Goal: Task Accomplishment & Management: Manage account settings

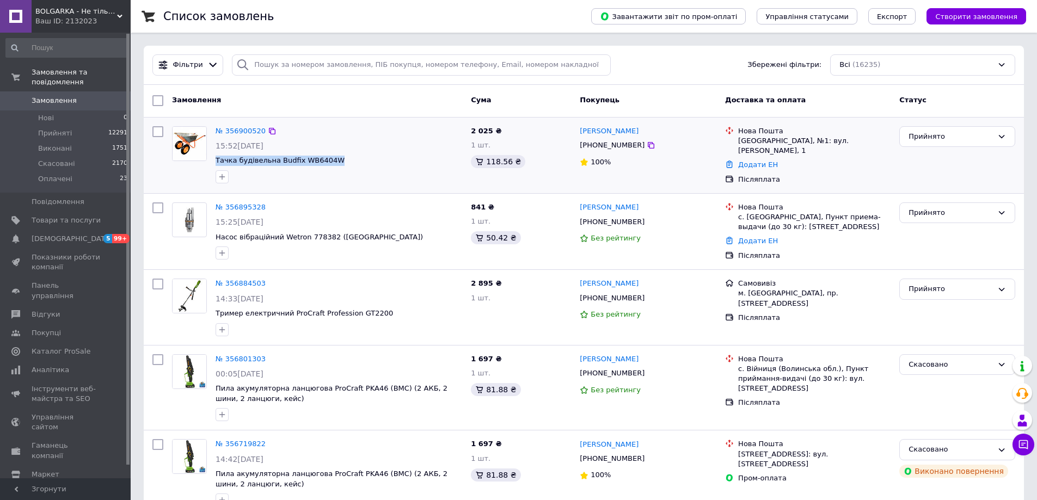
drag, startPoint x: 328, startPoint y: 160, endPoint x: 214, endPoint y: 164, distance: 114.4
click at [214, 164] on div "№ 356900520 15:52, 12.08.2025 Тачка будівельна Budfix WB6404W" at bounding box center [338, 155] width 255 height 66
copy span "Тачка будівельна Budfix WB6404W"
drag, startPoint x: 758, startPoint y: 141, endPoint x: 767, endPoint y: 139, distance: 9.4
click at [767, 139] on div "Вінниця, №1: вул. Якова Шепеля, 1" at bounding box center [814, 146] width 152 height 20
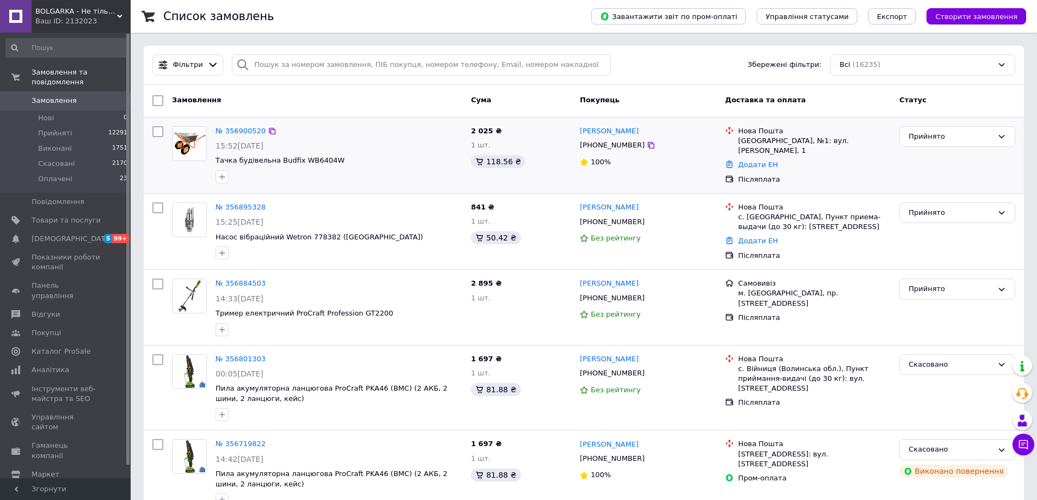
click at [793, 143] on div "Вінниця, №1: вул. Якова Шепеля, 1" at bounding box center [814, 146] width 152 height 20
drag, startPoint x: 766, startPoint y: 141, endPoint x: 777, endPoint y: 139, distance: 10.6
click at [777, 139] on div "Вінниця, №1: вул. Якова Шепеля, 1" at bounding box center [814, 146] width 152 height 20
click at [793, 145] on div "Вінниця, №1: вул. Якова Шепеля, 1" at bounding box center [814, 146] width 152 height 20
drag, startPoint x: 763, startPoint y: 140, endPoint x: 778, endPoint y: 138, distance: 14.9
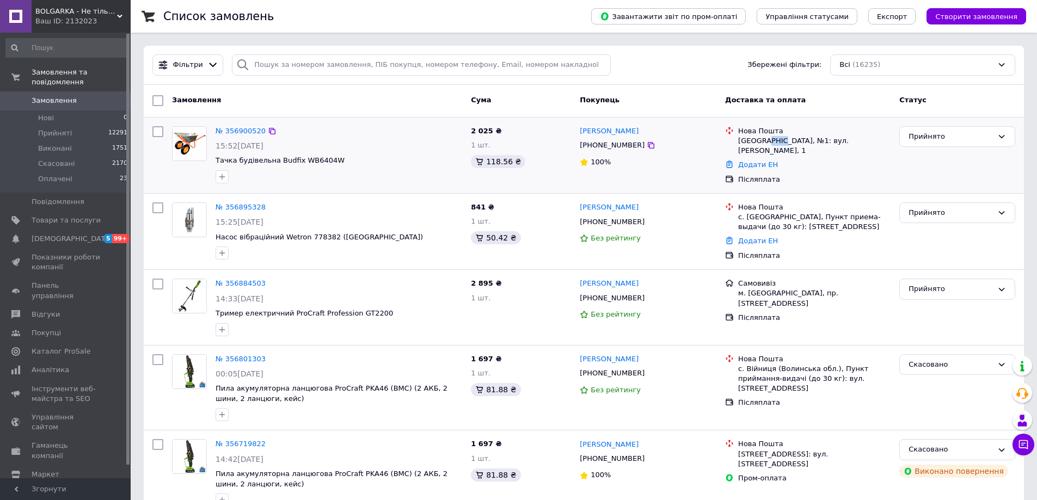
click at [778, 138] on div "Вінниця, №1: вул. Якова Шепеля, 1" at bounding box center [814, 146] width 152 height 20
click at [800, 142] on div "Вінниця, №1: вул. Якова Шепеля, 1" at bounding box center [814, 146] width 152 height 20
drag, startPoint x: 766, startPoint y: 142, endPoint x: 777, endPoint y: 140, distance: 10.5
click at [777, 140] on div "Вінниця, №1: вул. Якова Шепеля, 1" at bounding box center [814, 146] width 152 height 20
click at [793, 144] on div "Вінниця, №1: вул. Якова Шепеля, 1" at bounding box center [814, 146] width 152 height 20
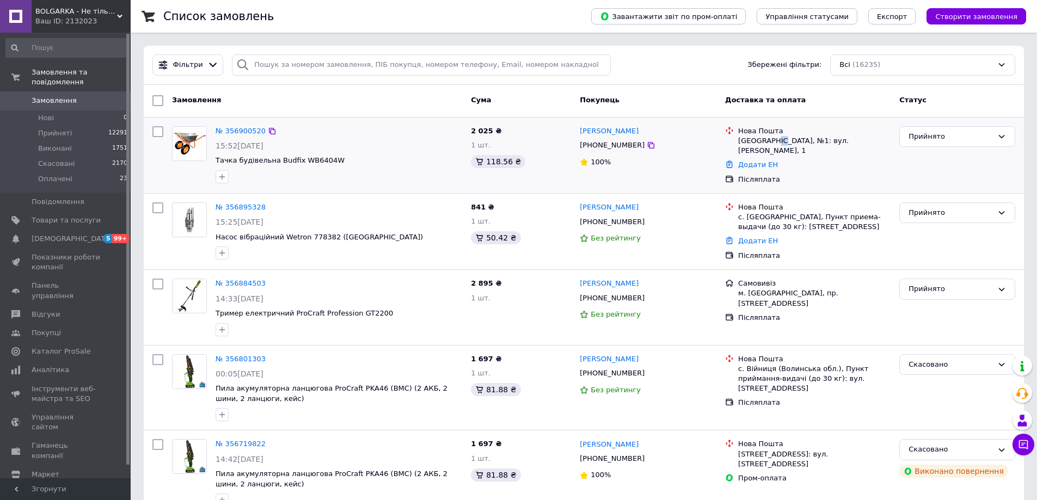
drag, startPoint x: 770, startPoint y: 142, endPoint x: 778, endPoint y: 142, distance: 8.2
click at [778, 142] on div "Вінниця, №1: вул. Якова Шепеля, 1" at bounding box center [814, 146] width 152 height 20
click at [814, 139] on div "Вінниця, №1: вул. Якова Шепеля, 1" at bounding box center [814, 146] width 152 height 20
drag, startPoint x: 770, startPoint y: 140, endPoint x: 782, endPoint y: 137, distance: 12.0
click at [782, 137] on div "Вінниця, №1: вул. Якова Шепеля, 1" at bounding box center [814, 146] width 152 height 20
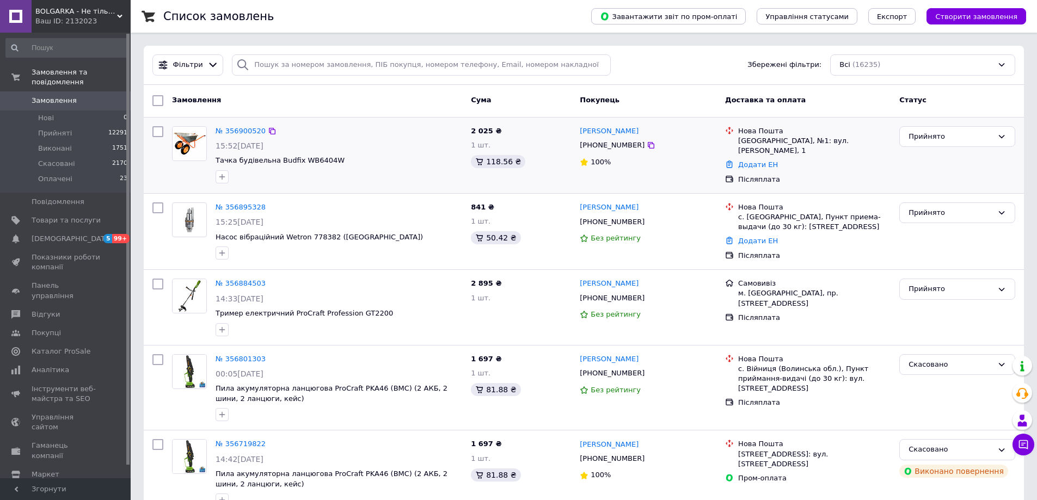
click at [813, 145] on div "Вінниця, №1: вул. Якова Шепеля, 1" at bounding box center [814, 146] width 152 height 20
drag, startPoint x: 773, startPoint y: 141, endPoint x: 788, endPoint y: 138, distance: 15.1
click at [788, 138] on div "Вінниця, №1: вул. Якова Шепеля, 1" at bounding box center [814, 146] width 152 height 20
click at [800, 138] on div "Вінниця, №1: вул. Якова Шепеля, 1" at bounding box center [814, 146] width 152 height 20
drag, startPoint x: 489, startPoint y: 161, endPoint x: 504, endPoint y: 158, distance: 15.1
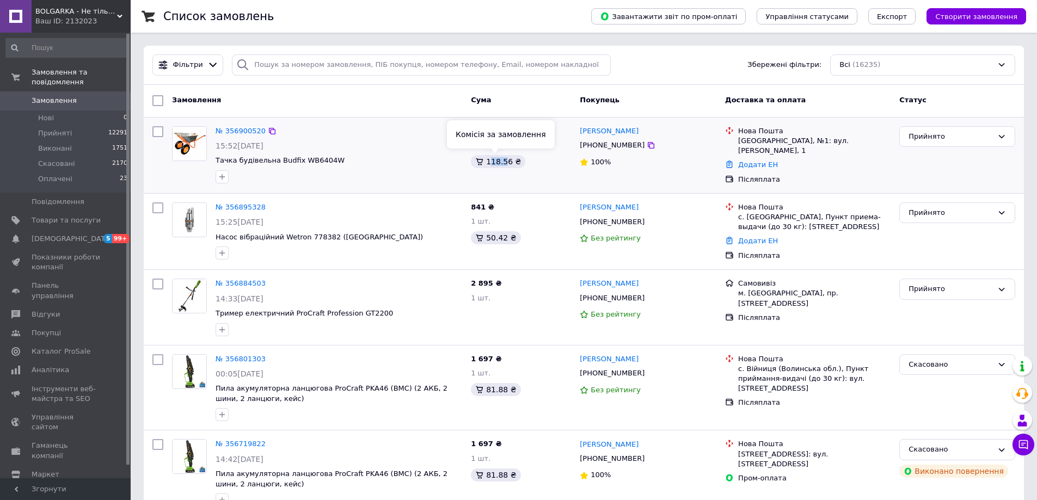
click at [504, 158] on div "118.56 ₴" at bounding box center [498, 161] width 54 height 13
drag, startPoint x: 327, startPoint y: 165, endPoint x: 316, endPoint y: 164, distance: 10.5
click at [316, 164] on span "Тачка будівельна Budfix WB6404W" at bounding box center [339, 161] width 247 height 10
drag, startPoint x: 494, startPoint y: 163, endPoint x: 503, endPoint y: 162, distance: 9.3
click at [503, 162] on div "118.56 ₴" at bounding box center [498, 161] width 54 height 13
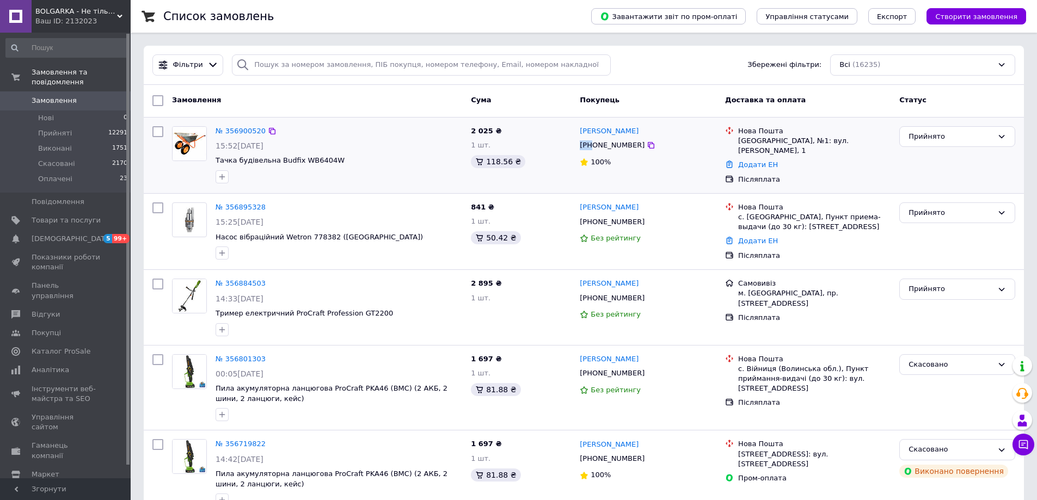
drag, startPoint x: 579, startPoint y: 149, endPoint x: 593, endPoint y: 148, distance: 14.2
click at [593, 148] on div "+380976890548" at bounding box center [612, 145] width 69 height 14
drag, startPoint x: 763, startPoint y: 172, endPoint x: 773, endPoint y: 170, distance: 10.6
click at [773, 175] on div "Післяплата" at bounding box center [814, 180] width 152 height 10
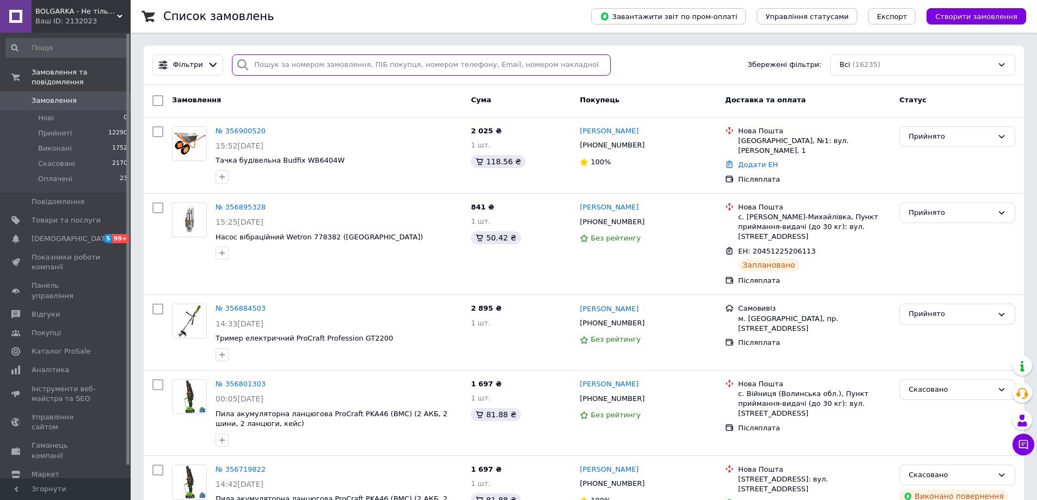
click at [271, 57] on input "search" at bounding box center [421, 64] width 379 height 21
paste input "355623164UA"
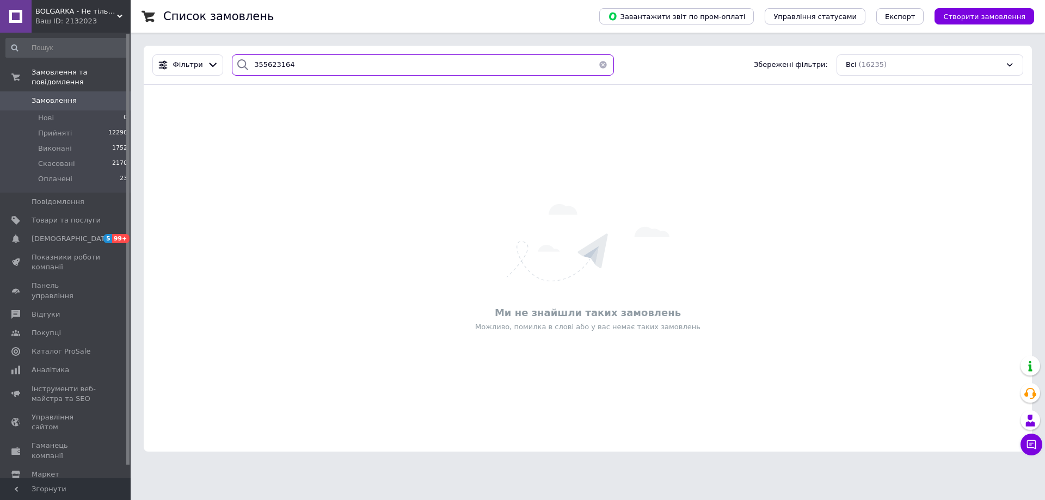
type input "355623164"
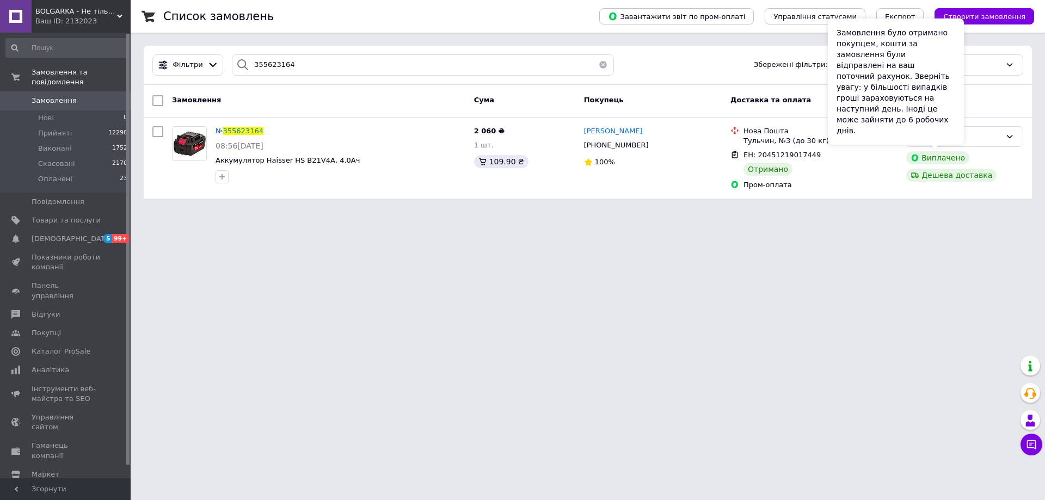
click at [944, 139] on div "Замовлення було отримано покупцем, кошти за замовлення були відправлені на ваш …" at bounding box center [896, 82] width 136 height 126
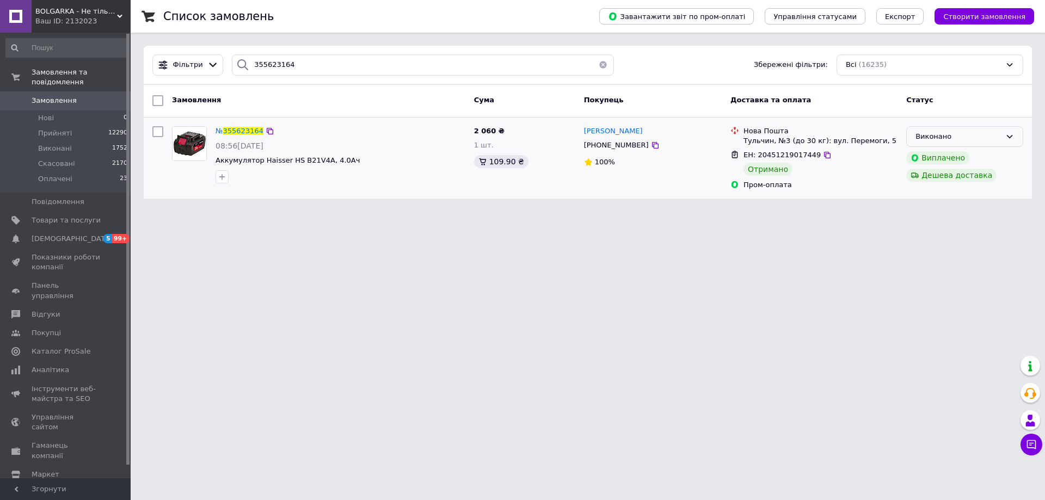
click at [1004, 139] on div "Виконано" at bounding box center [964, 136] width 117 height 21
click at [938, 179] on li "Скасовано" at bounding box center [965, 179] width 116 height 20
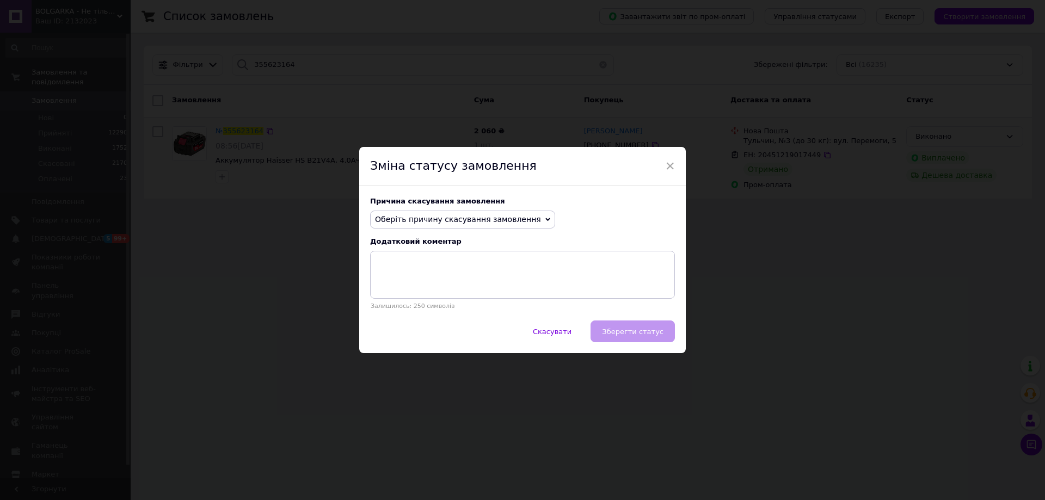
click at [469, 232] on div "Причина скасування замовлення Оберіть причину скасування замовлення Немає в ная…" at bounding box center [522, 253] width 327 height 135
click at [478, 224] on span "Оберіть причину скасування замовлення" at bounding box center [458, 219] width 166 height 9
click at [397, 332] on li "Інше" at bounding box center [463, 332] width 184 height 15
click at [405, 274] on textarea at bounding box center [522, 275] width 305 height 48
type textarea "дефект товару"
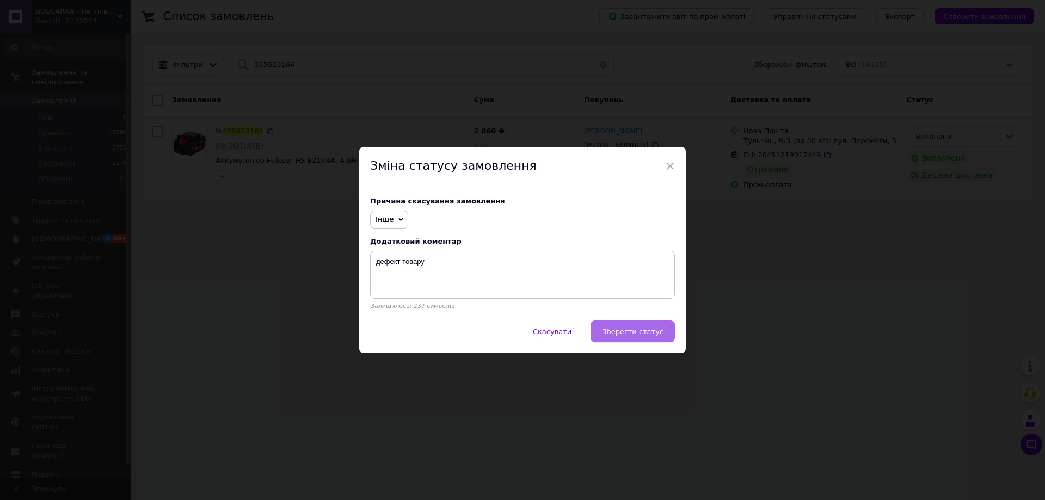
click at [665, 334] on button "Зберегти статус" at bounding box center [633, 332] width 84 height 22
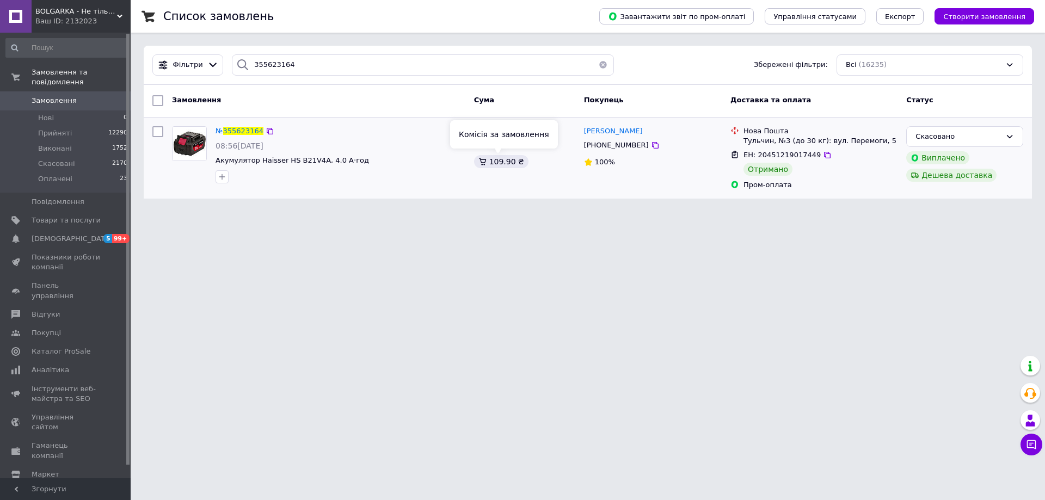
click at [494, 161] on div "109.90 ₴" at bounding box center [501, 161] width 54 height 13
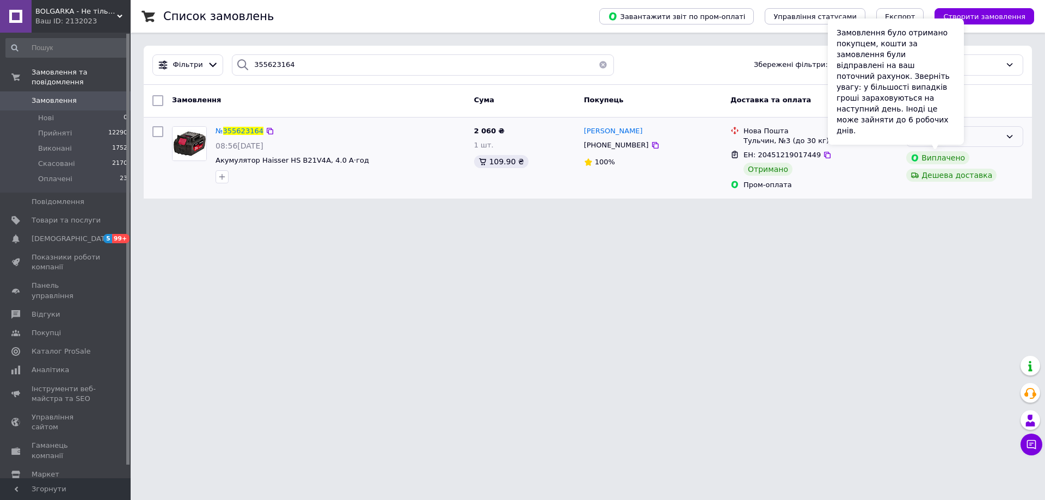
click at [963, 136] on div "Замовлення було отримано покупцем, кошти за замовлення були відправлені на ваш …" at bounding box center [896, 82] width 136 height 126
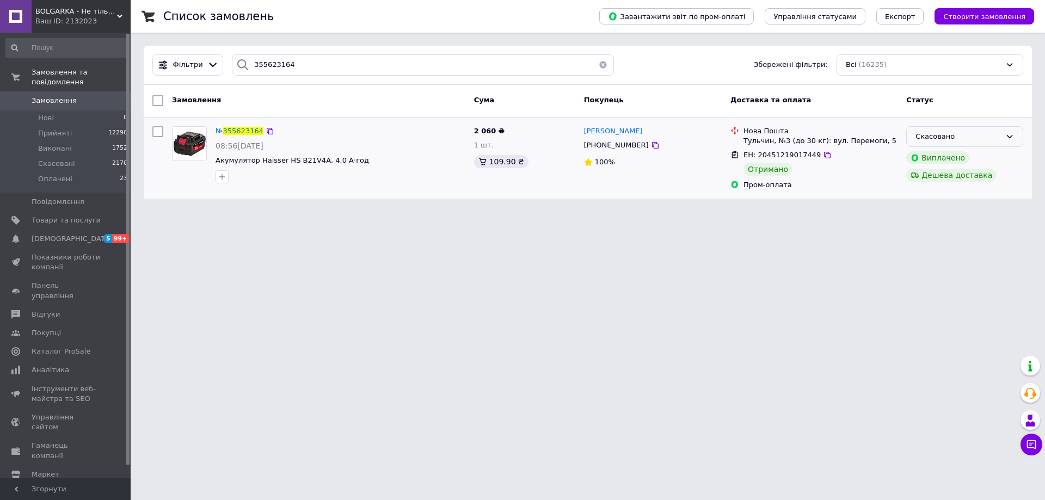
click at [972, 133] on div "Скасовано" at bounding box center [958, 136] width 85 height 11
click at [591, 212] on html "BOLGARKA - Не тільки інструмент Ваш ID: 2132023 Сайт BOLGARKA - Не тільки інстр…" at bounding box center [522, 106] width 1045 height 212
